Goal: Information Seeking & Learning: Check status

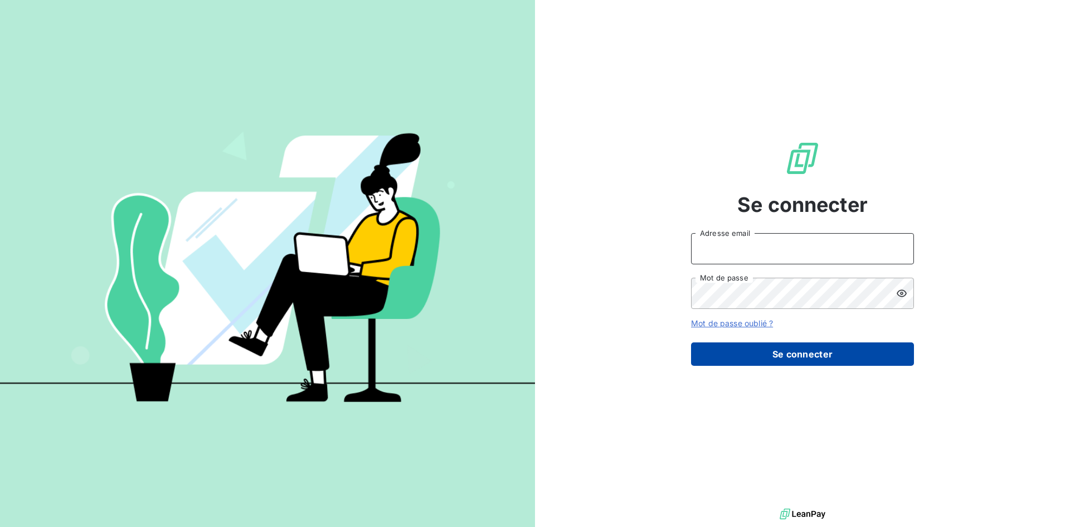
type input "[EMAIL_ADDRESS][DOMAIN_NAME]"
click at [755, 347] on button "Se connecter" at bounding box center [802, 353] width 223 height 23
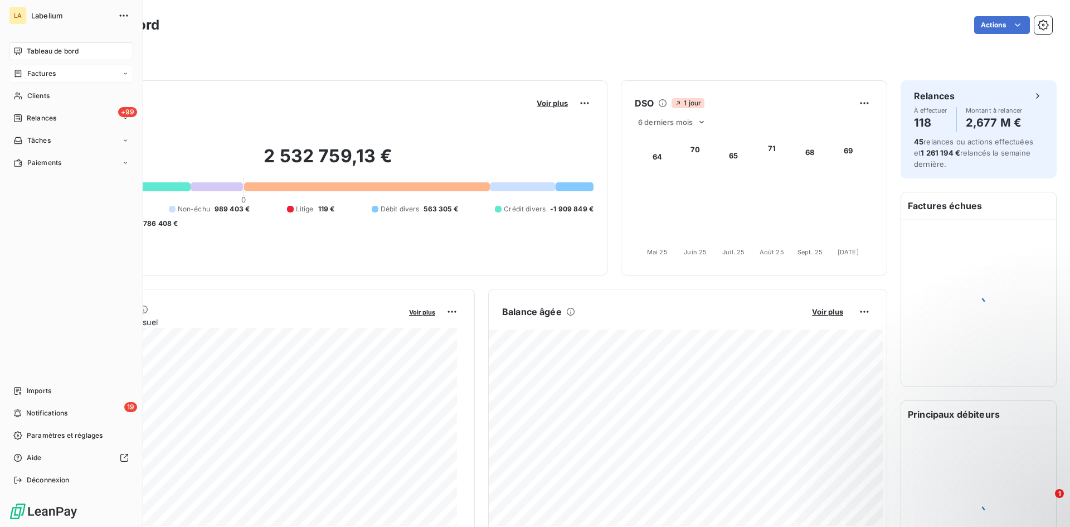
click at [16, 74] on icon at bounding box center [17, 73] width 9 height 9
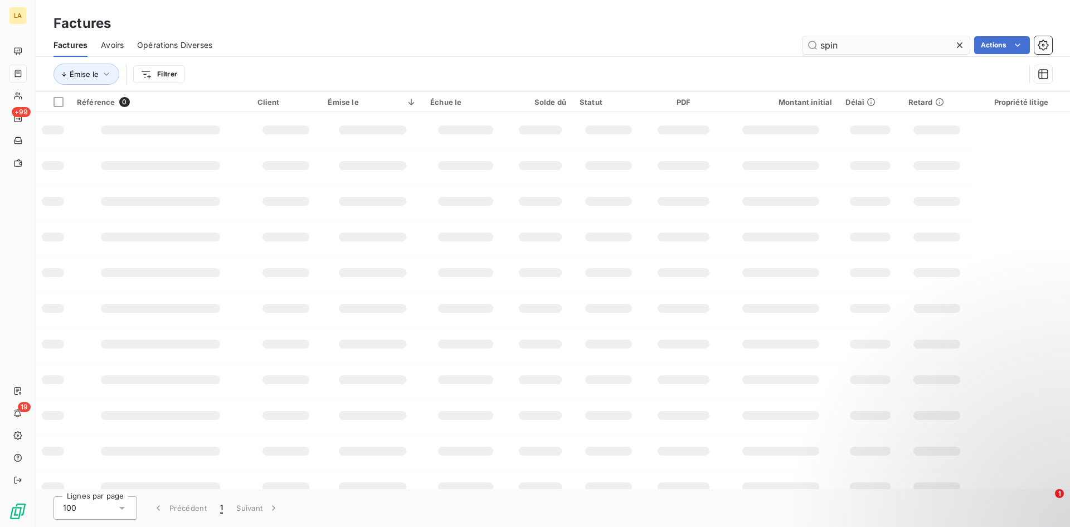
click at [826, 51] on input "spin" at bounding box center [886, 45] width 167 height 18
type input "labelium pt"
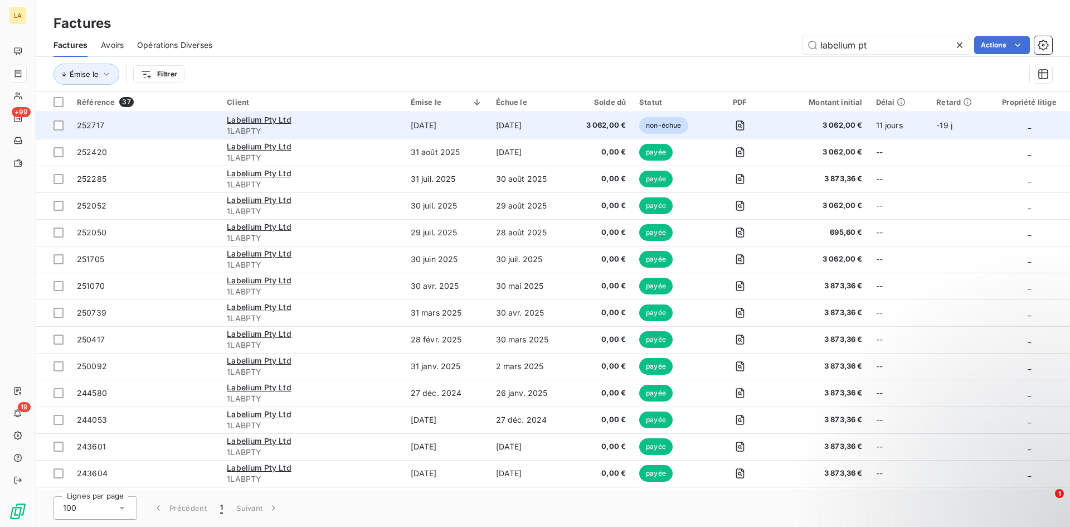
click at [158, 121] on span "252717" at bounding box center [145, 125] width 137 height 11
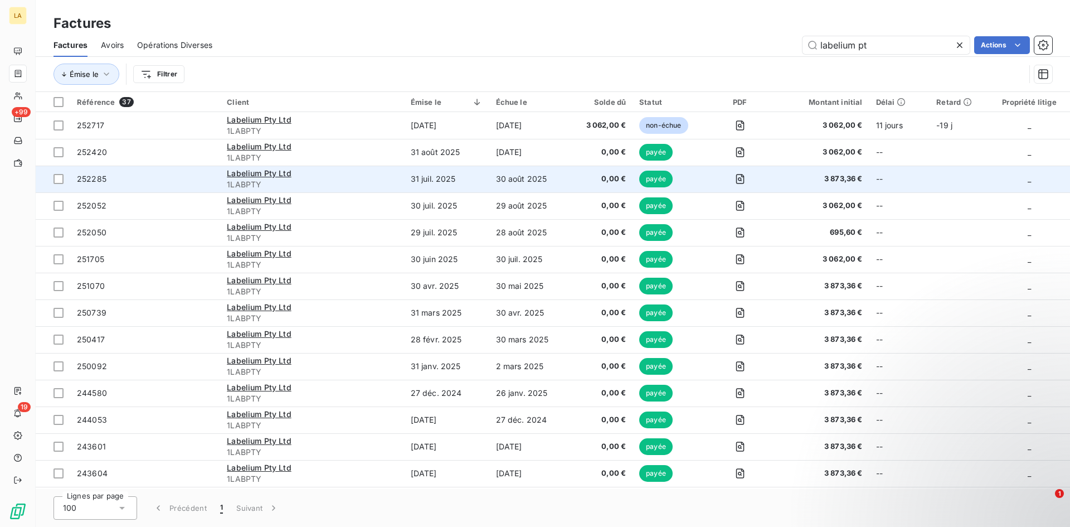
click at [148, 166] on td "252285" at bounding box center [145, 179] width 150 height 27
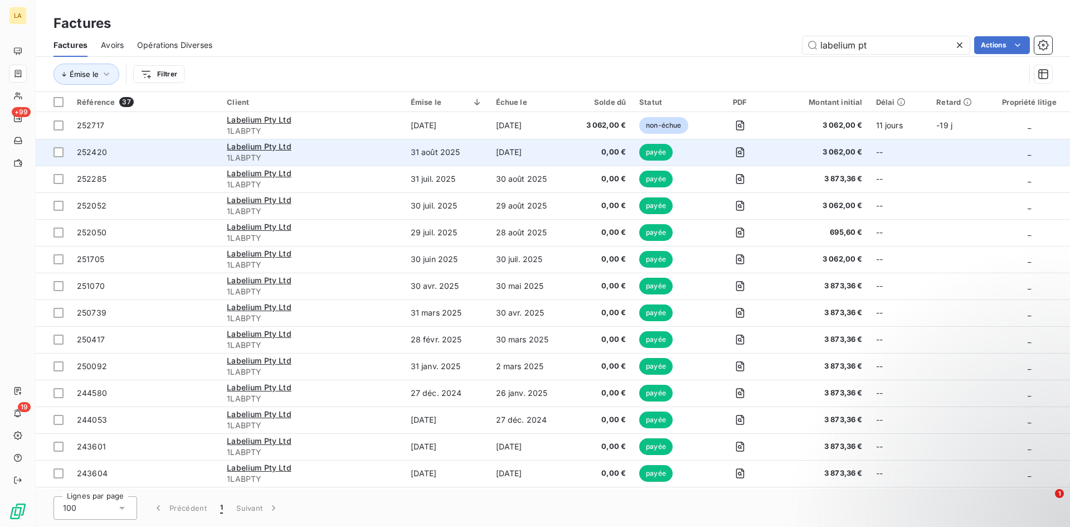
click at [146, 154] on span "252420" at bounding box center [145, 152] width 137 height 11
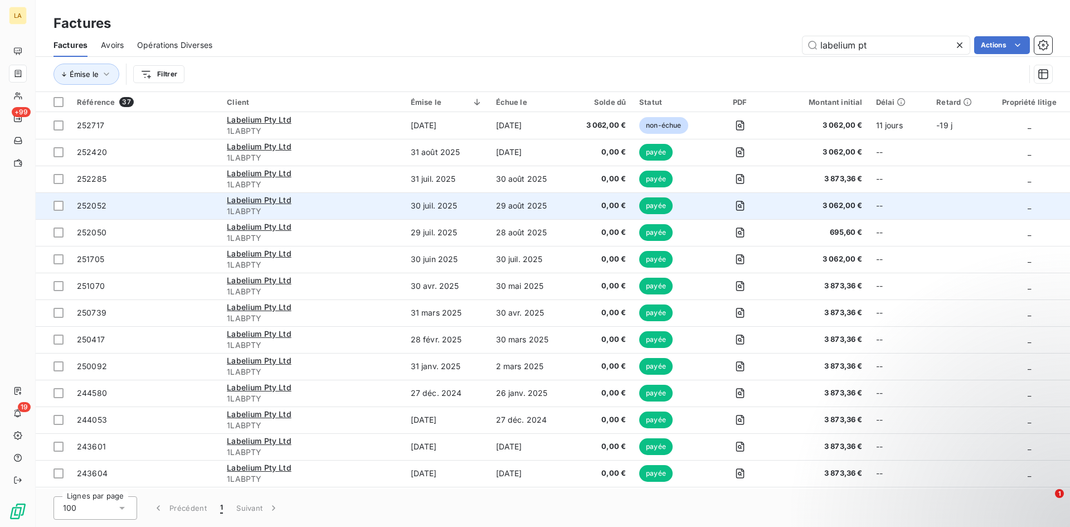
click at [169, 203] on span "252052" at bounding box center [145, 205] width 137 height 11
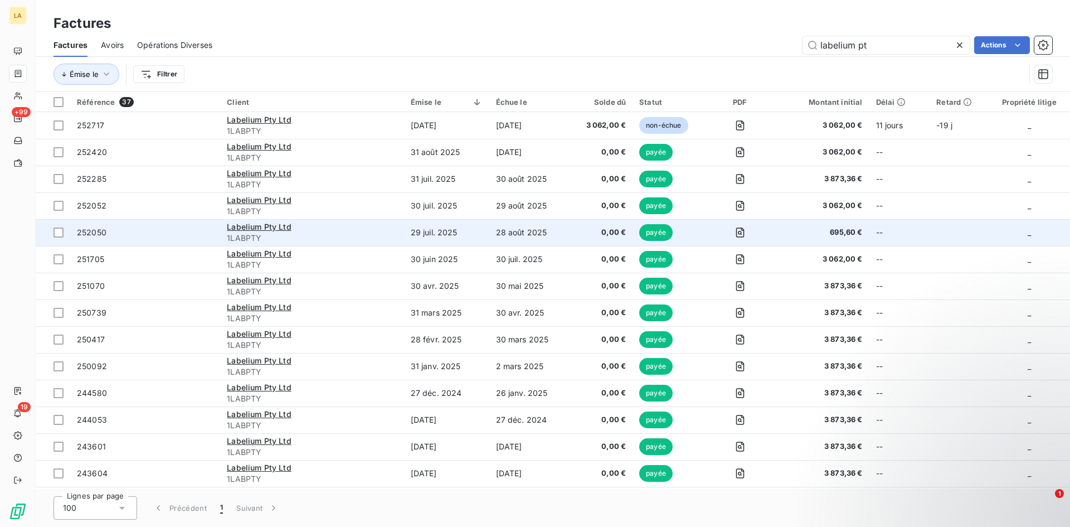
click at [192, 231] on span "252050" at bounding box center [145, 232] width 137 height 11
